Goal: Transaction & Acquisition: Purchase product/service

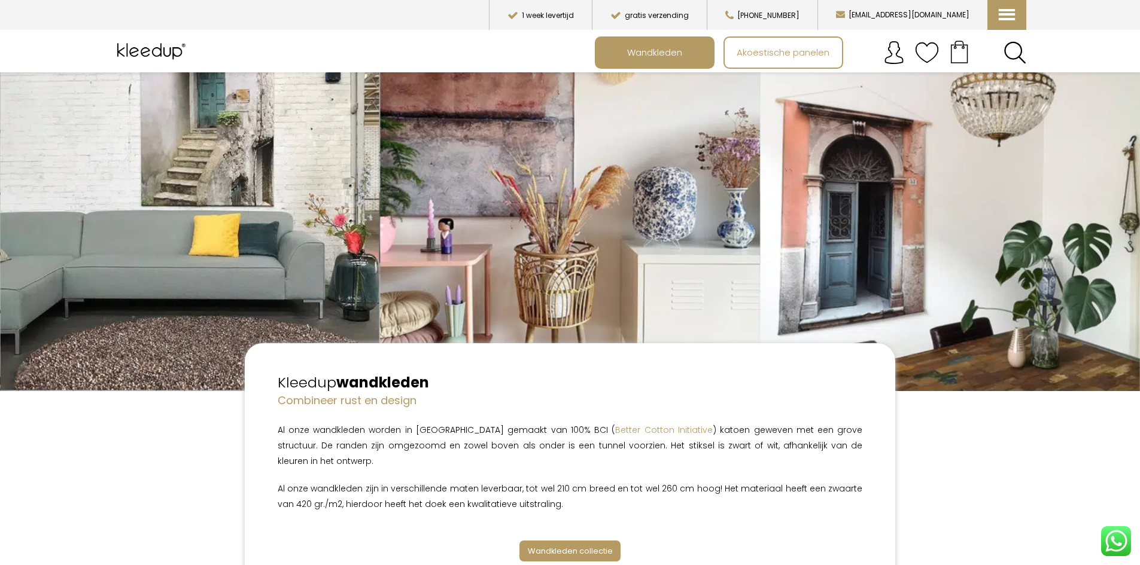
scroll to position [180, 0]
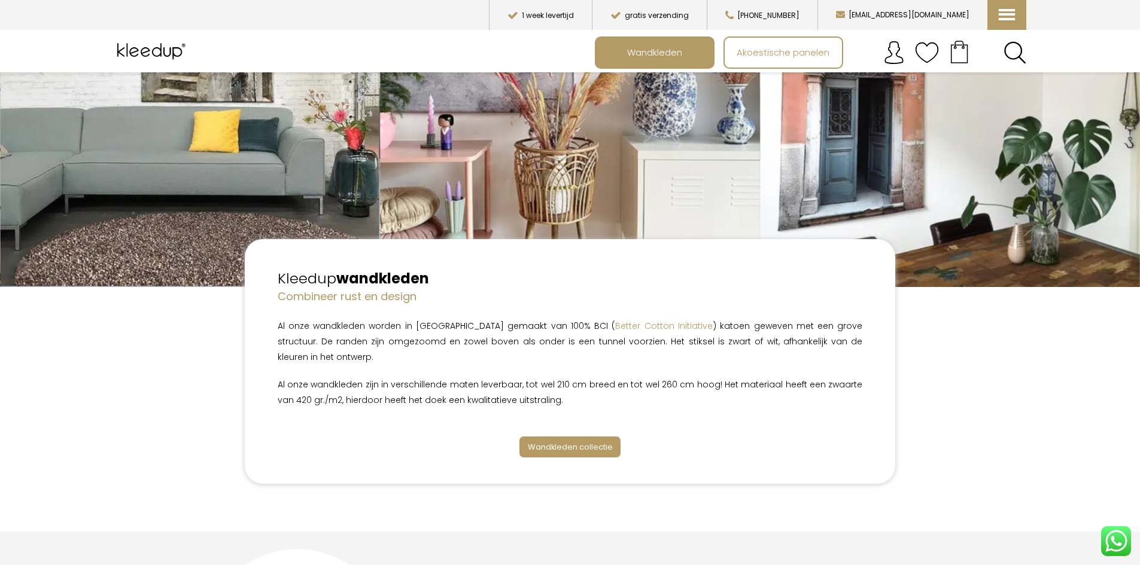
click at [558, 442] on span "Wandkleden collectie" at bounding box center [570, 447] width 85 height 11
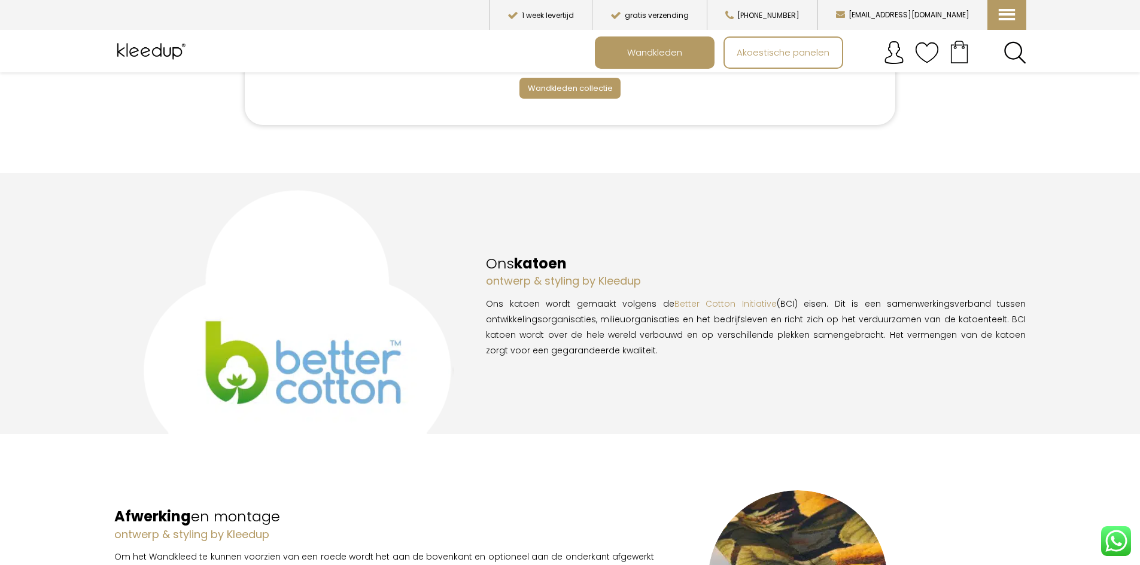
scroll to position [239, 0]
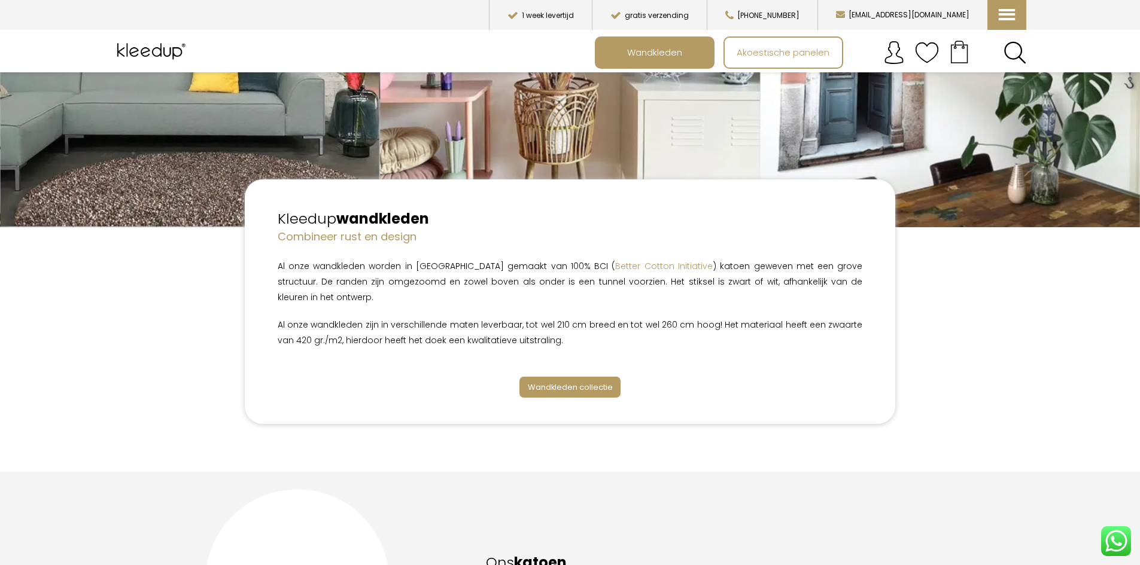
click at [585, 378] on link "Wandkleden collectie" at bounding box center [570, 387] width 102 height 21
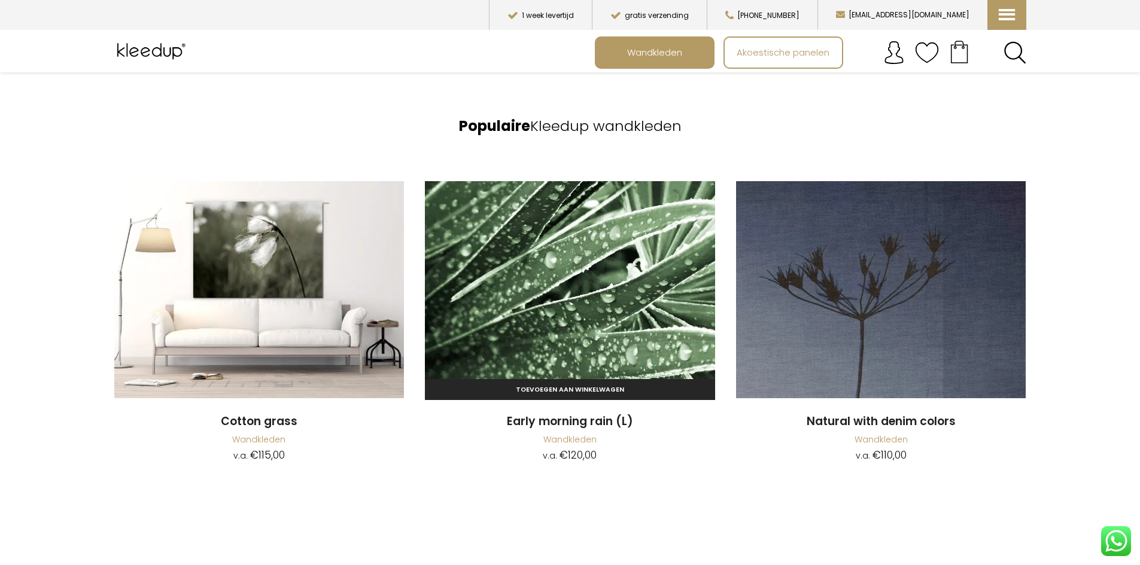
scroll to position [1257, 0]
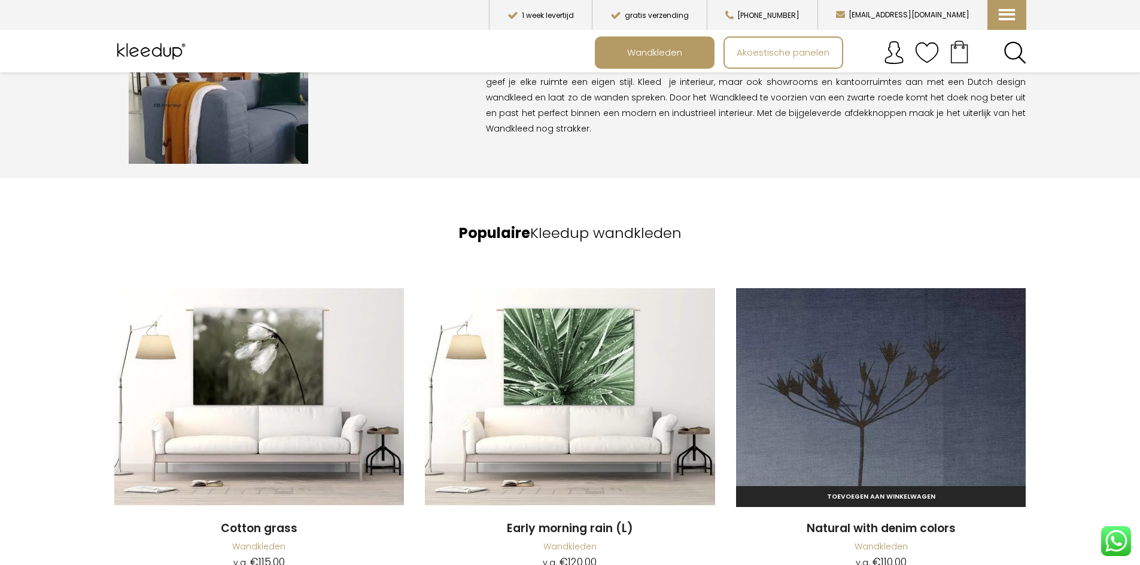
click at [859, 339] on img at bounding box center [881, 396] width 290 height 217
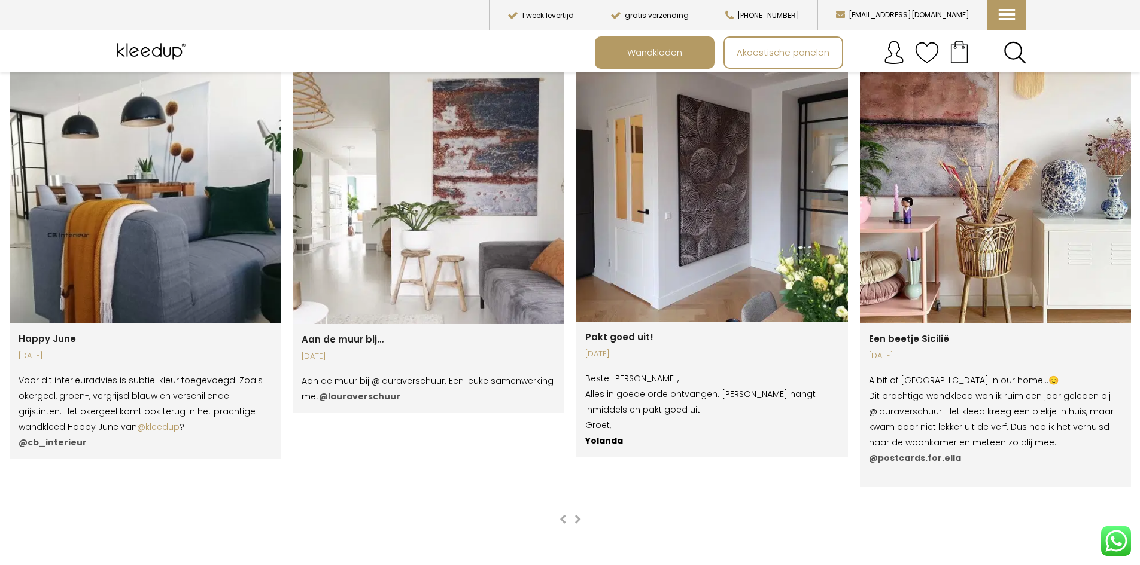
scroll to position [2154, 0]
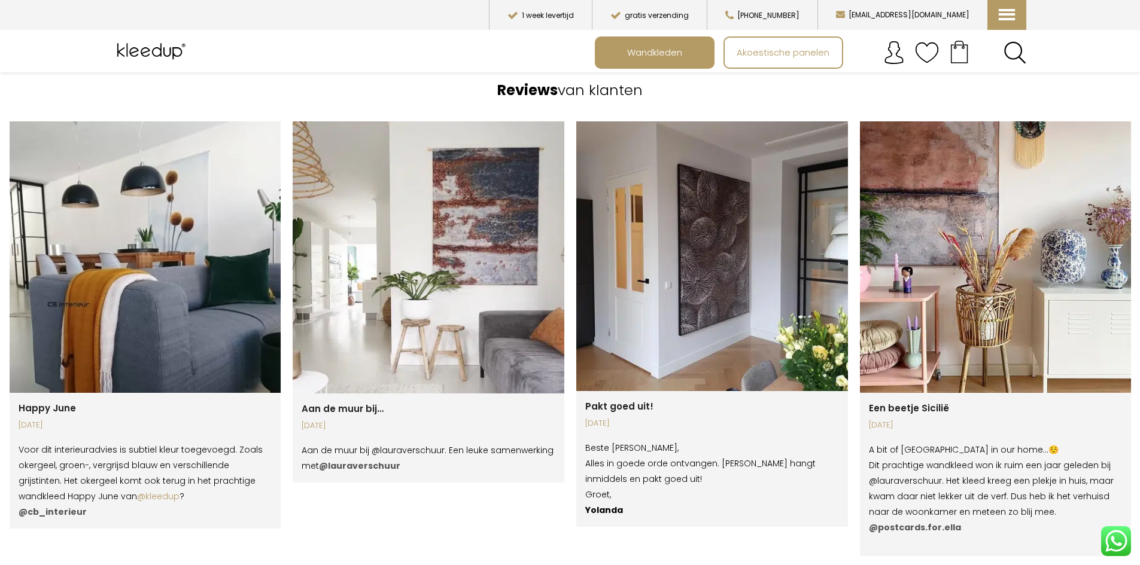
scroll to position [180, 0]
